Goal: Information Seeking & Learning: Find specific fact

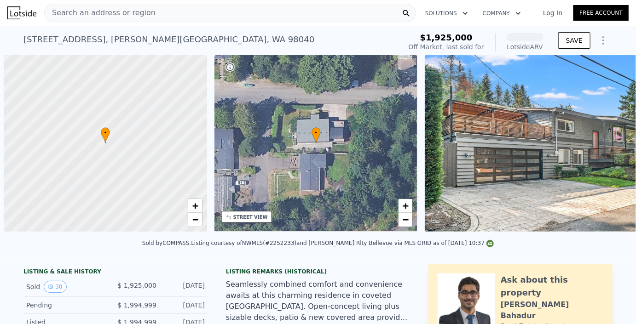
scroll to position [0, 4]
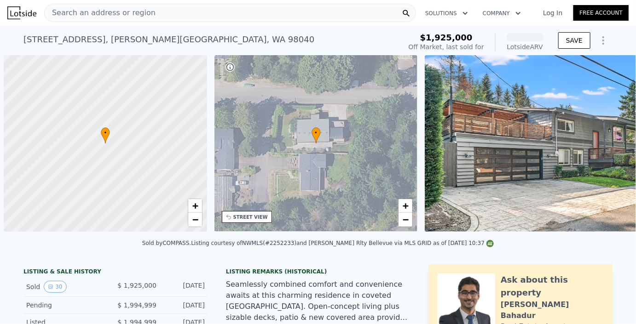
scroll to position [0, 4]
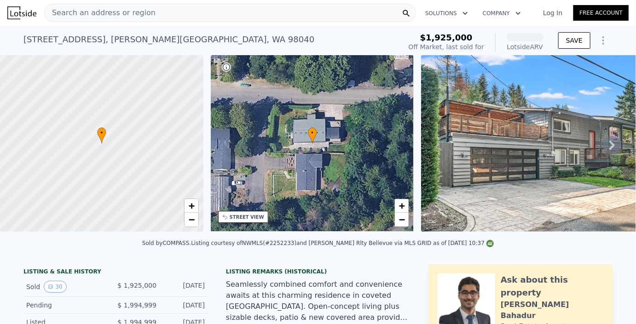
click at [164, 14] on div "Search an address or region" at bounding box center [230, 13] width 372 height 18
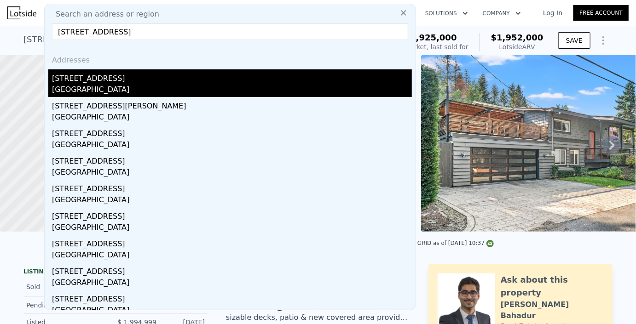
type input "[STREET_ADDRESS]"
click at [85, 76] on div "[STREET_ADDRESS]" at bounding box center [232, 76] width 360 height 15
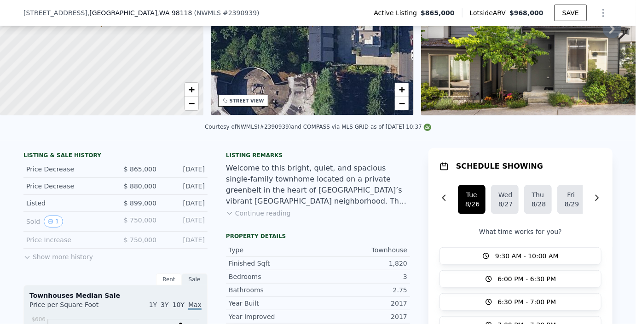
scroll to position [114, 0]
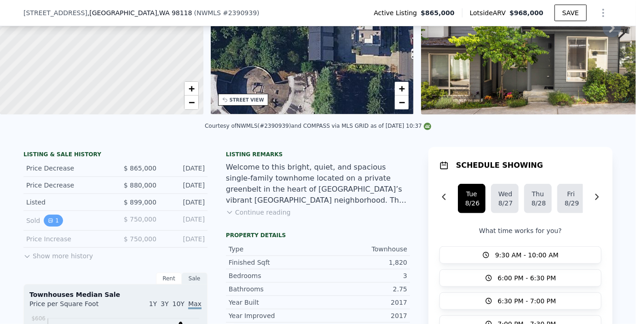
click at [46, 222] on button "1" at bounding box center [53, 221] width 19 height 12
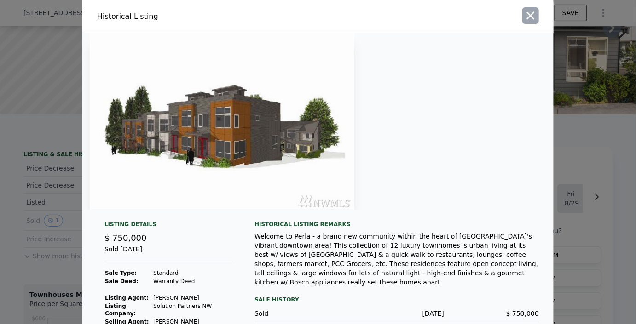
click at [534, 14] on icon "button" at bounding box center [530, 15] width 13 height 13
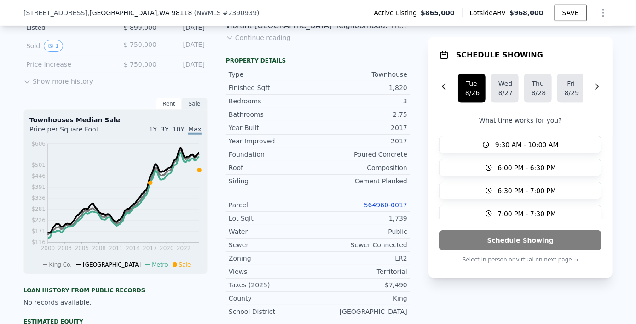
scroll to position [287, 0]
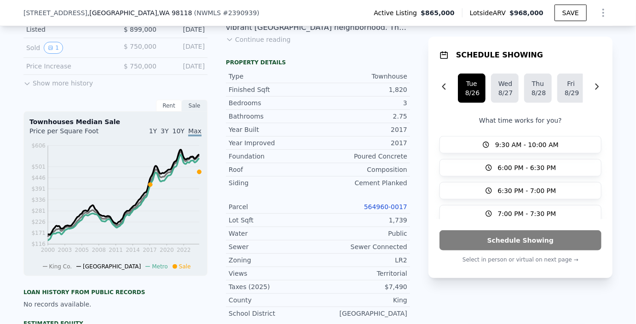
click at [384, 201] on div "Parcel 564960-0017" at bounding box center [318, 207] width 184 height 13
click at [384, 203] on link "564960-0017" at bounding box center [385, 206] width 43 height 7
